Goal: Task Accomplishment & Management: Complete application form

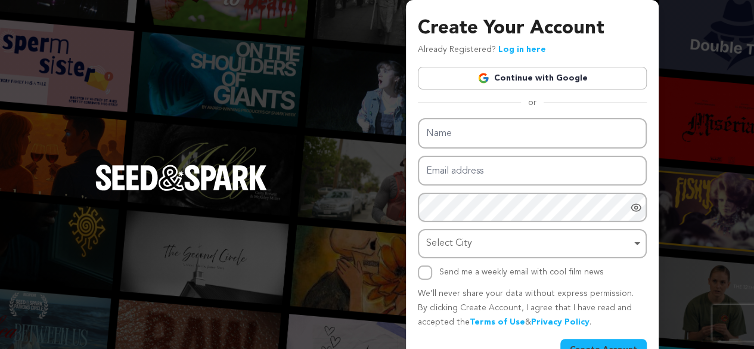
click at [540, 83] on link "Continue with Google" at bounding box center [532, 78] width 229 height 23
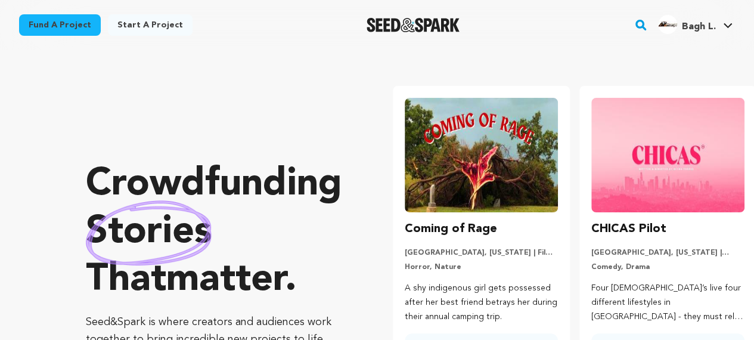
click at [701, 22] on span "Bagh L." at bounding box center [699, 27] width 34 height 10
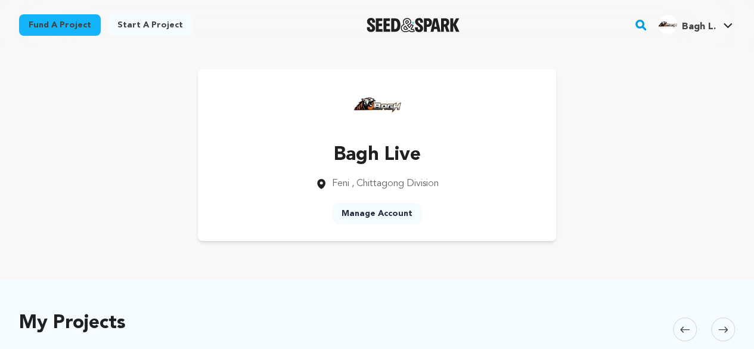
click at [383, 214] on link "Manage Account" at bounding box center [377, 213] width 90 height 21
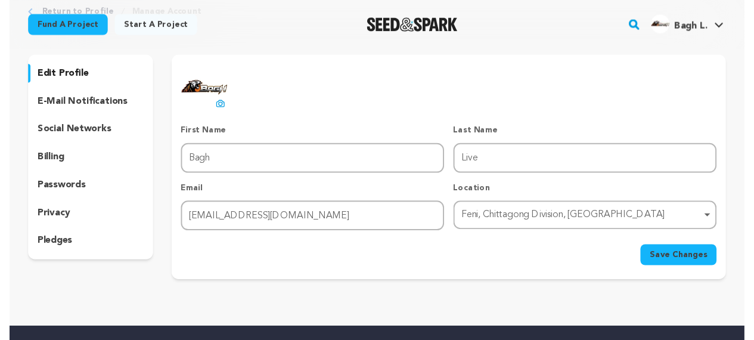
scroll to position [60, 0]
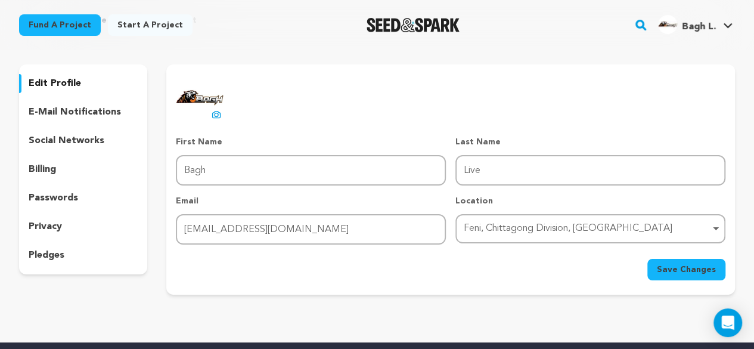
click at [508, 224] on div "Feni, Chittagong Division, Bangladesh Remove item" at bounding box center [587, 228] width 246 height 17
click at [707, 270] on span "Save Changes" at bounding box center [686, 270] width 59 height 12
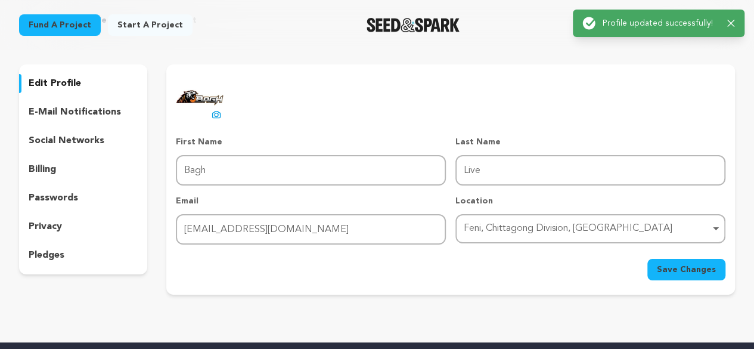
click at [732, 27] on div "Success: Info: Warning: Error: Profile updated successfully! Close notification" at bounding box center [659, 23] width 153 height 13
click at [732, 23] on icon "button" at bounding box center [732, 24] width 8 height 8
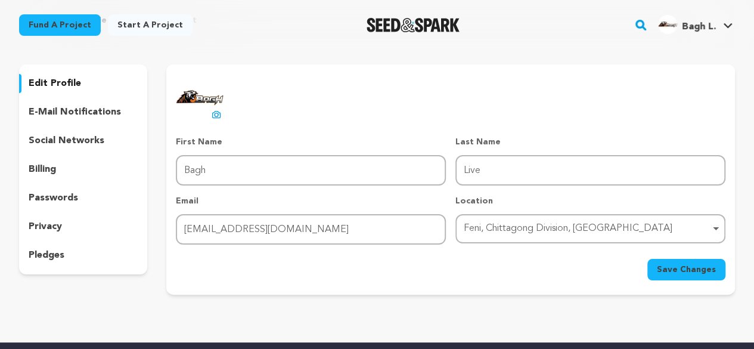
click at [676, 36] on div "Success: Info: Warning: Error: Profile updated successfully! Close notification" at bounding box center [659, 23] width 191 height 47
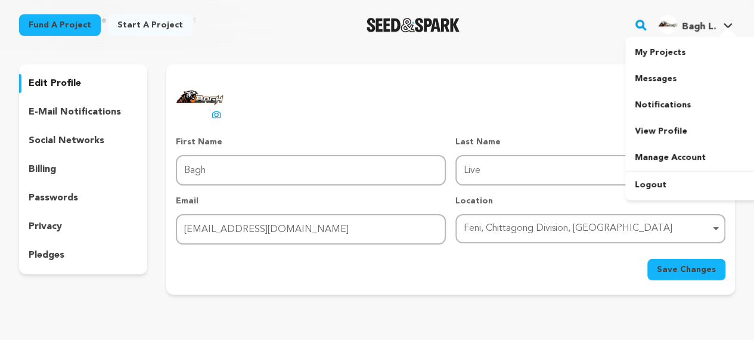
click at [682, 35] on span "Bagh L. Bagh L." at bounding box center [695, 25] width 79 height 25
click at [647, 134] on link "View Profile" at bounding box center [693, 131] width 134 height 26
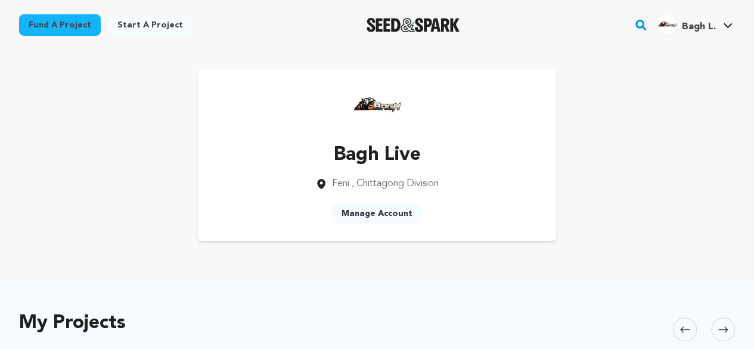
click at [125, 23] on link "Start a project" at bounding box center [150, 24] width 85 height 21
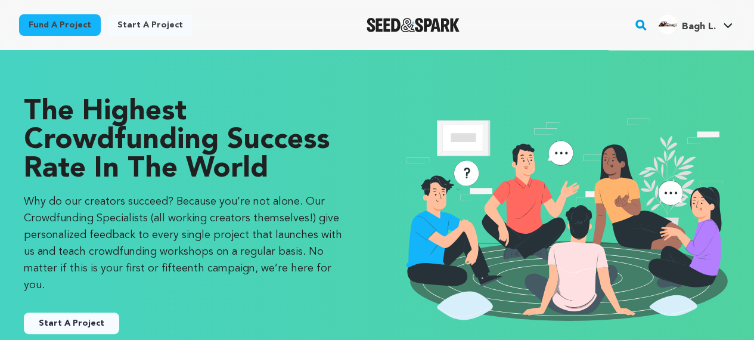
click at [44, 313] on button "Start A Project" at bounding box center [71, 323] width 95 height 21
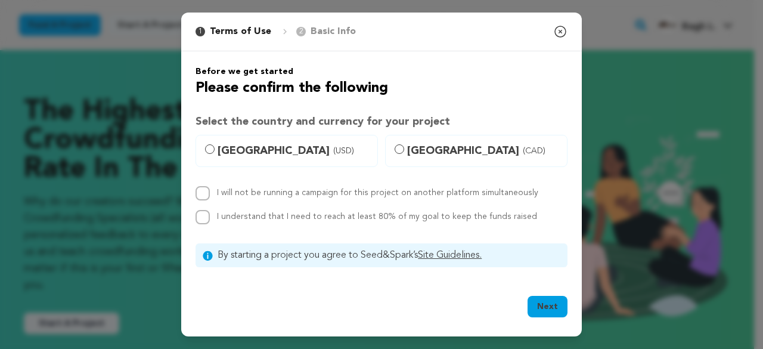
click at [264, 154] on span "[GEOGRAPHIC_DATA] (USD)" at bounding box center [294, 151] width 153 height 17
click at [215, 154] on input "[GEOGRAPHIC_DATA] (USD)" at bounding box center [210, 149] width 10 height 10
radio input "true"
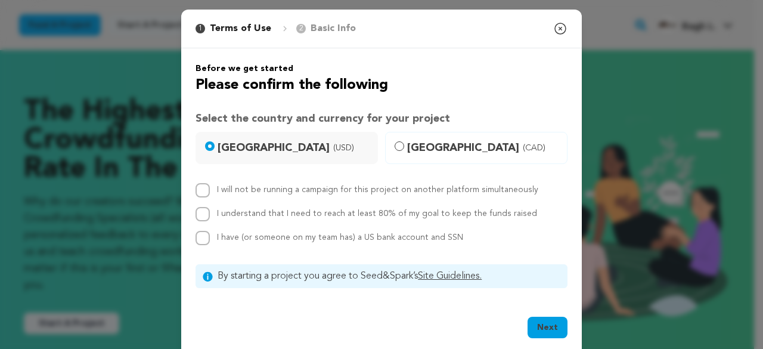
click at [221, 193] on label "I will not be running a campaign for this project on another platform simultane…" at bounding box center [377, 189] width 321 height 8
click at [210, 193] on input "I will not be running a campaign for this project on another platform simultane…" at bounding box center [203, 190] width 14 height 14
checkbox input "true"
click at [218, 229] on div "I will not be running a campaign for this project on another platform simultane…" at bounding box center [382, 214] width 372 height 62
click at [225, 203] on div "I will not be running a campaign for this project on another platform simultane…" at bounding box center [382, 214] width 372 height 62
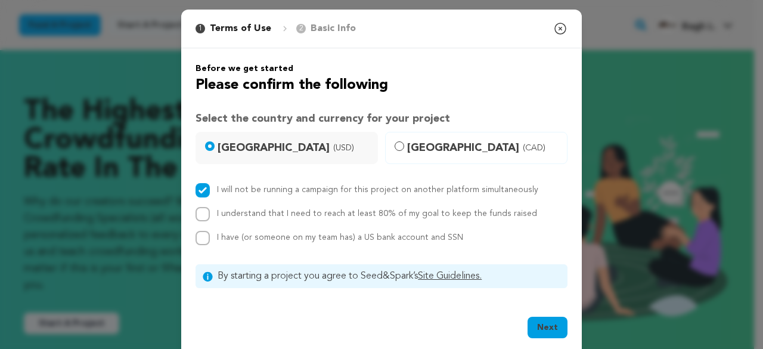
click at [217, 233] on span "I have (or someone on my team has) a US bank account and SSN" at bounding box center [340, 237] width 246 height 8
click at [210, 232] on input "I have (or someone on my team has) a US bank account and SSN" at bounding box center [203, 238] width 14 height 14
checkbox input "true"
click at [211, 214] on div "I understand that I need to reach at least 80% of my goal to keep the funds rai…" at bounding box center [382, 214] width 372 height 14
click at [239, 219] on div "I understand that I need to reach at least 80% of my goal to keep the funds rai…" at bounding box center [377, 214] width 320 height 14
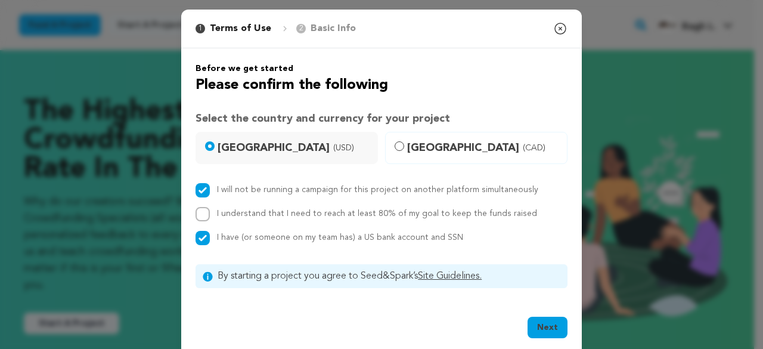
click at [234, 212] on label "I understand that I need to reach at least 80% of my goal to keep the funds rai…" at bounding box center [377, 213] width 320 height 8
click at [210, 212] on input "I understand that I need to reach at least 80% of my goal to keep the funds rai…" at bounding box center [203, 214] width 14 height 14
checkbox input "true"
click at [565, 329] on div "Next Ok, Got it" at bounding box center [381, 329] width 401 height 55
click at [557, 327] on button "Next" at bounding box center [548, 327] width 40 height 21
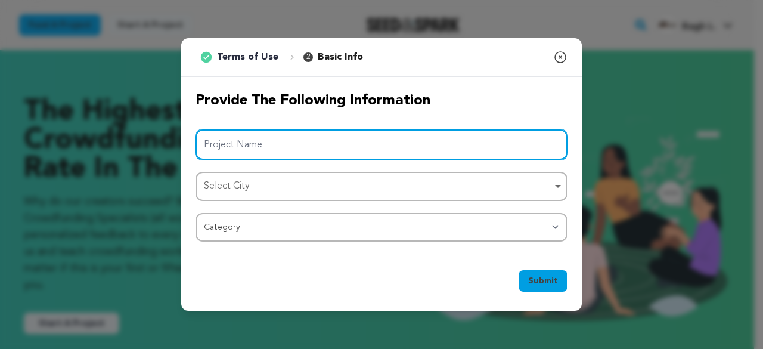
click at [304, 147] on input "Project Name" at bounding box center [382, 144] width 372 height 30
click at [304, 174] on div "Select City Select City Remove item" at bounding box center [382, 186] width 372 height 29
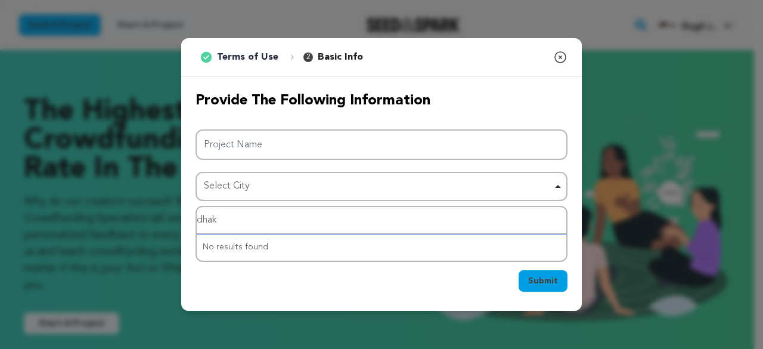
type input "[GEOGRAPHIC_DATA]"
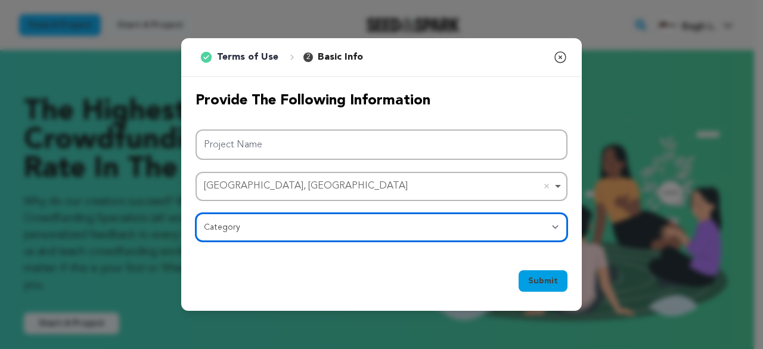
click at [248, 237] on select "Category Film Feature Film Short Series Film Festival Company Music Video VR Ex…" at bounding box center [382, 227] width 372 height 29
select select "10891"
click at [196, 213] on select "Category Film Feature Film Short Series Film Festival Company Music Video VR Ex…" at bounding box center [382, 227] width 372 height 29
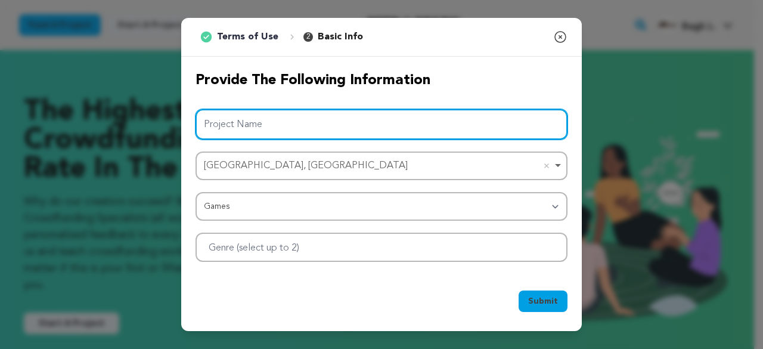
click at [270, 119] on input "Project Name" at bounding box center [382, 124] width 372 height 30
paste input "baghlive"
click at [242, 256] on div at bounding box center [382, 247] width 372 height 29
type input "baghlive"
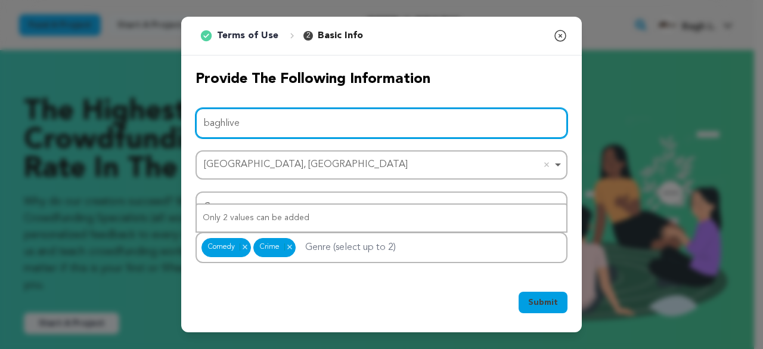
click at [304, 123] on input "baghlive" at bounding box center [382, 123] width 372 height 30
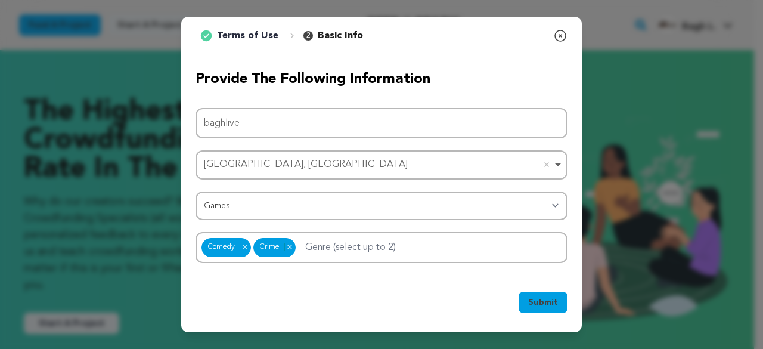
click at [543, 293] on button "Submit" at bounding box center [543, 302] width 49 height 21
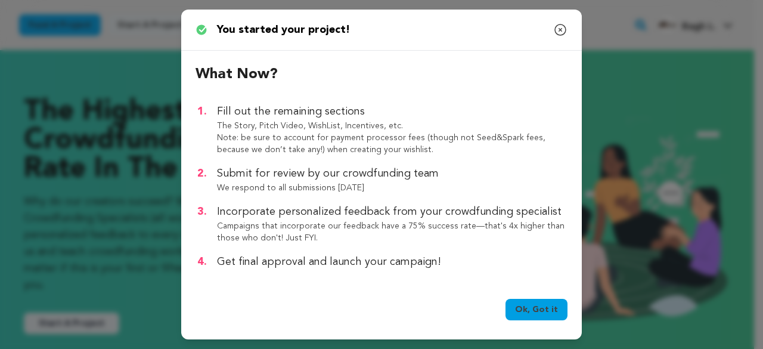
click at [534, 302] on link "Ok, Got it" at bounding box center [537, 309] width 62 height 21
